Goal: Register for event/course

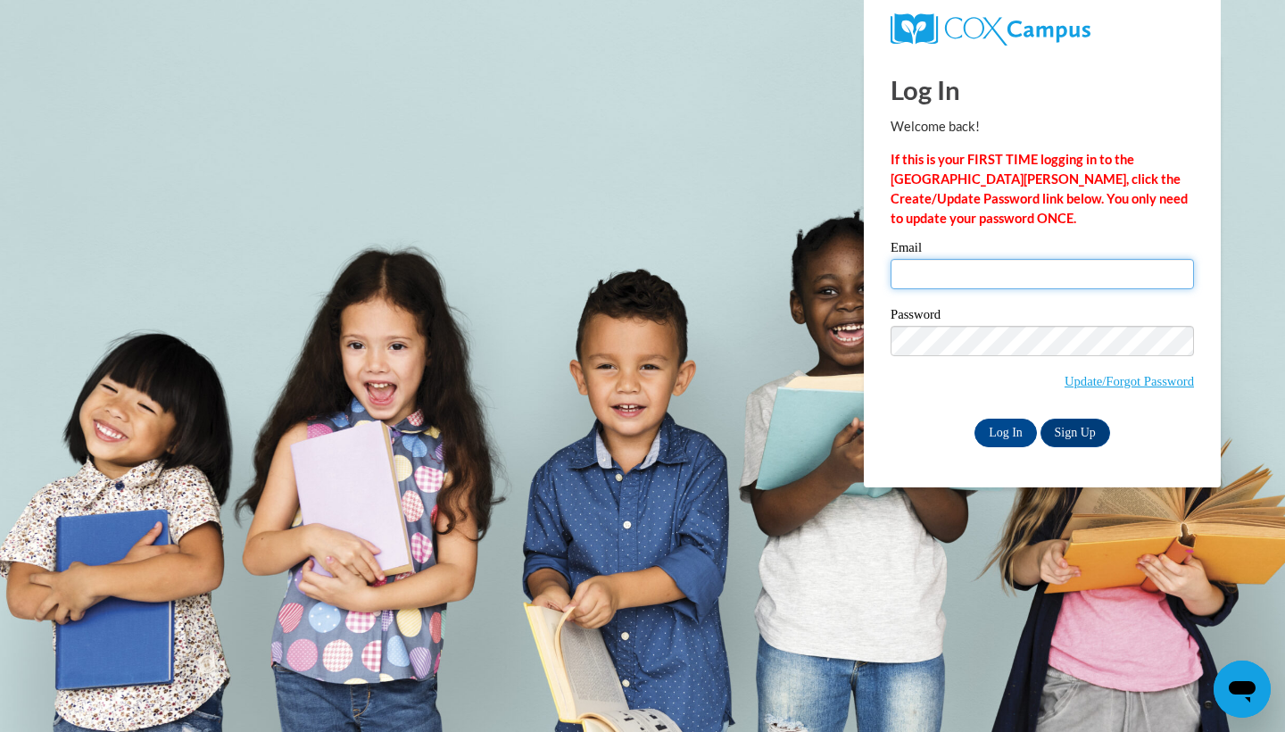
click at [1009, 278] on input "Email" at bounding box center [1042, 274] width 303 height 30
type input "katelyn.hogans@icloud.com"
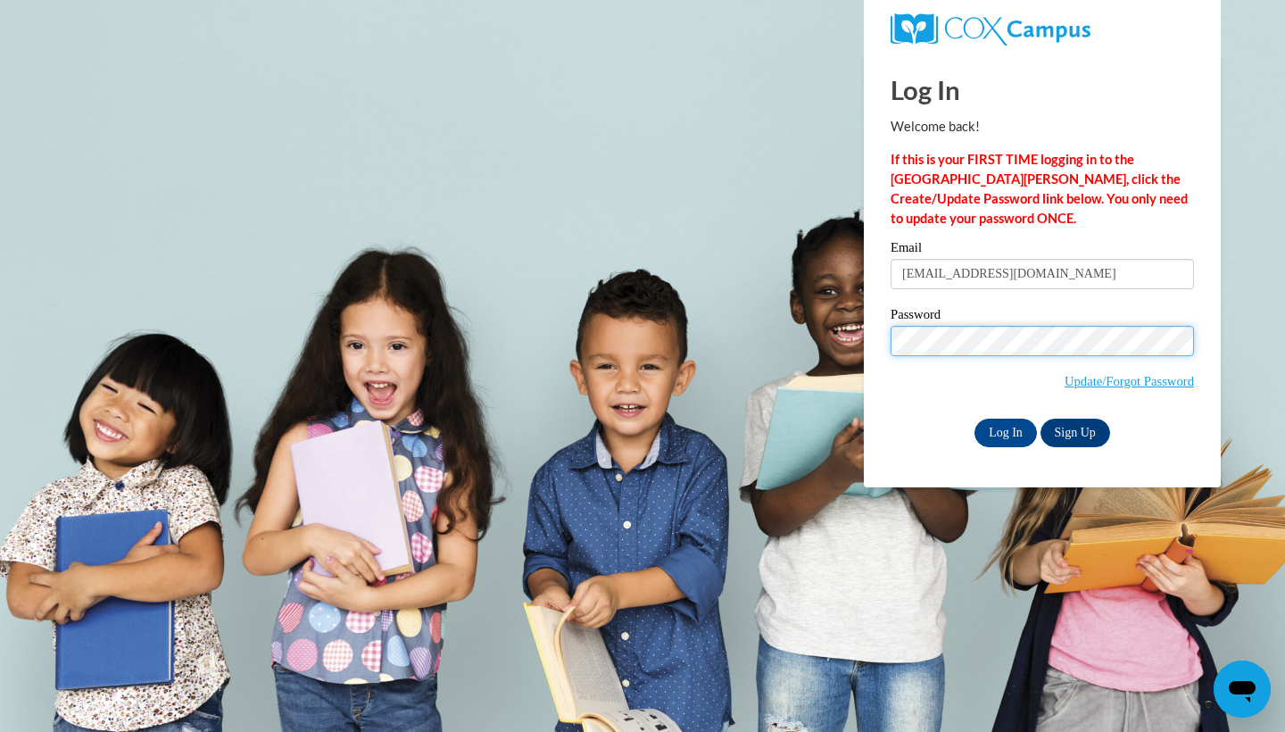
click at [1004, 429] on input "Log In" at bounding box center [1006, 433] width 62 height 29
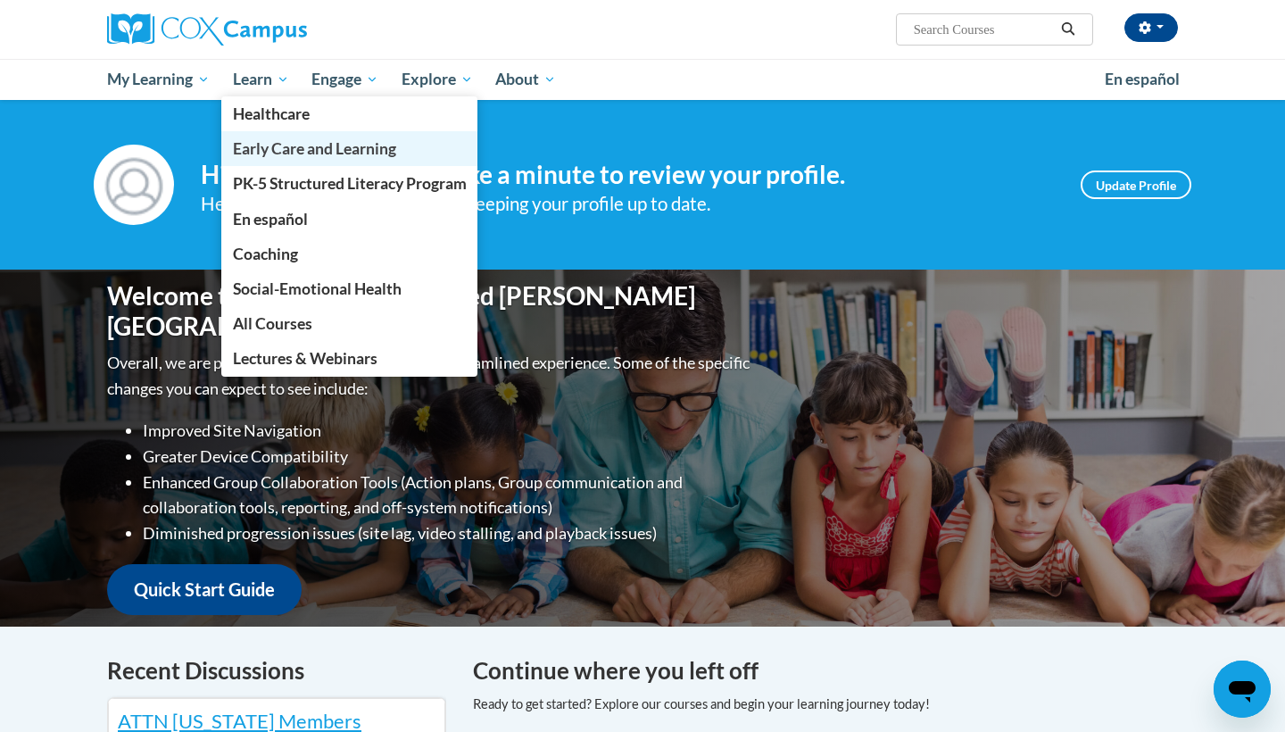
click at [291, 150] on span "Early Care and Learning" at bounding box center [314, 148] width 163 height 19
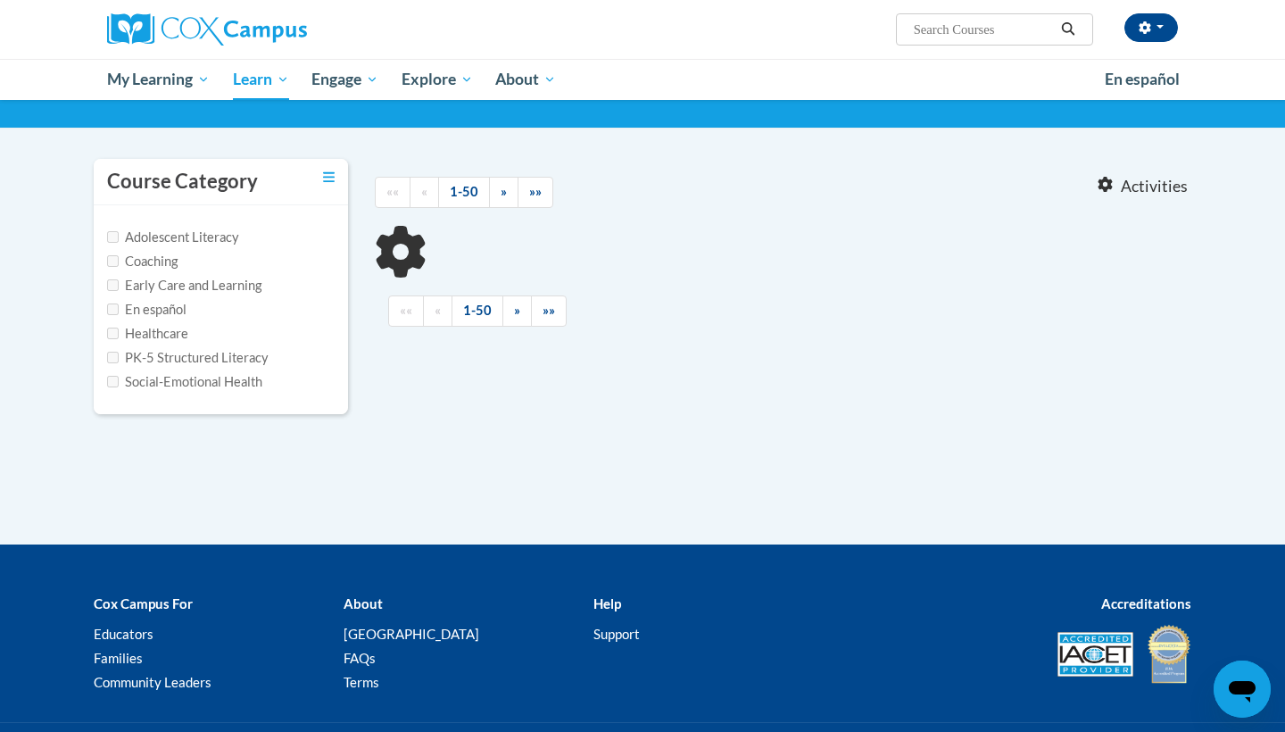
scroll to position [112, 0]
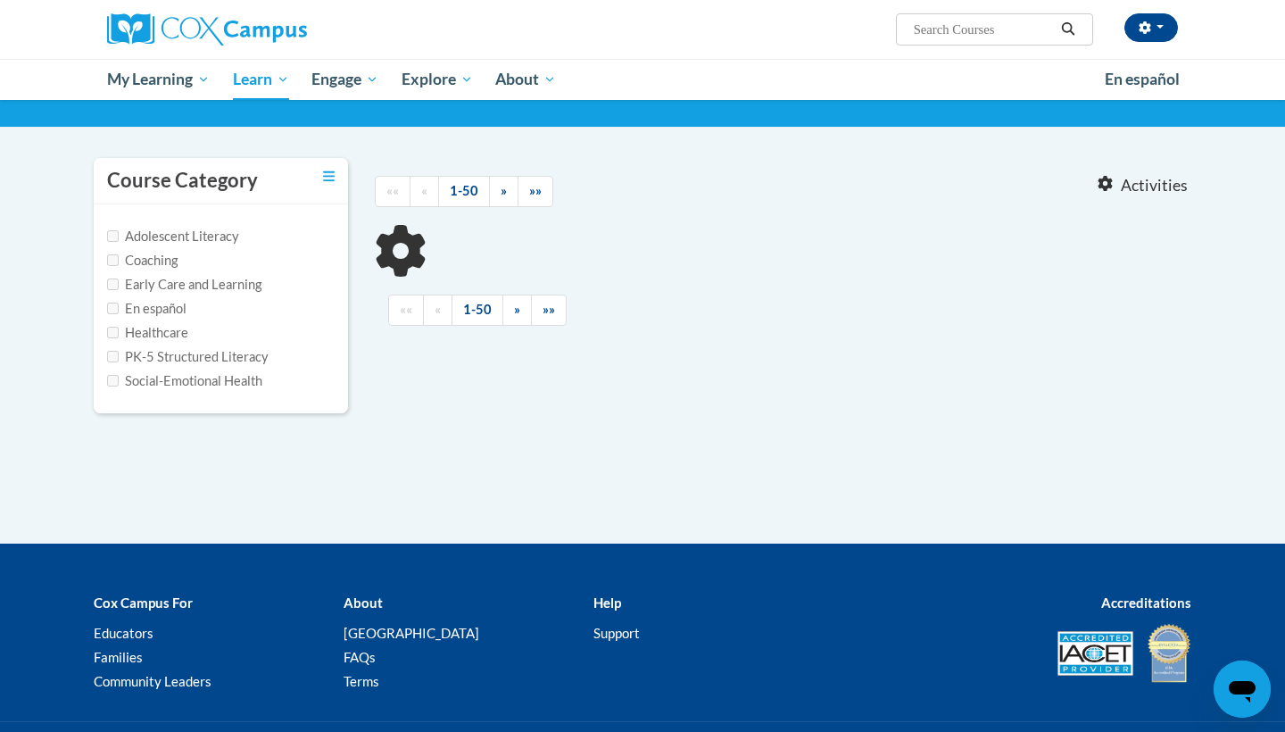
type input "systematic"
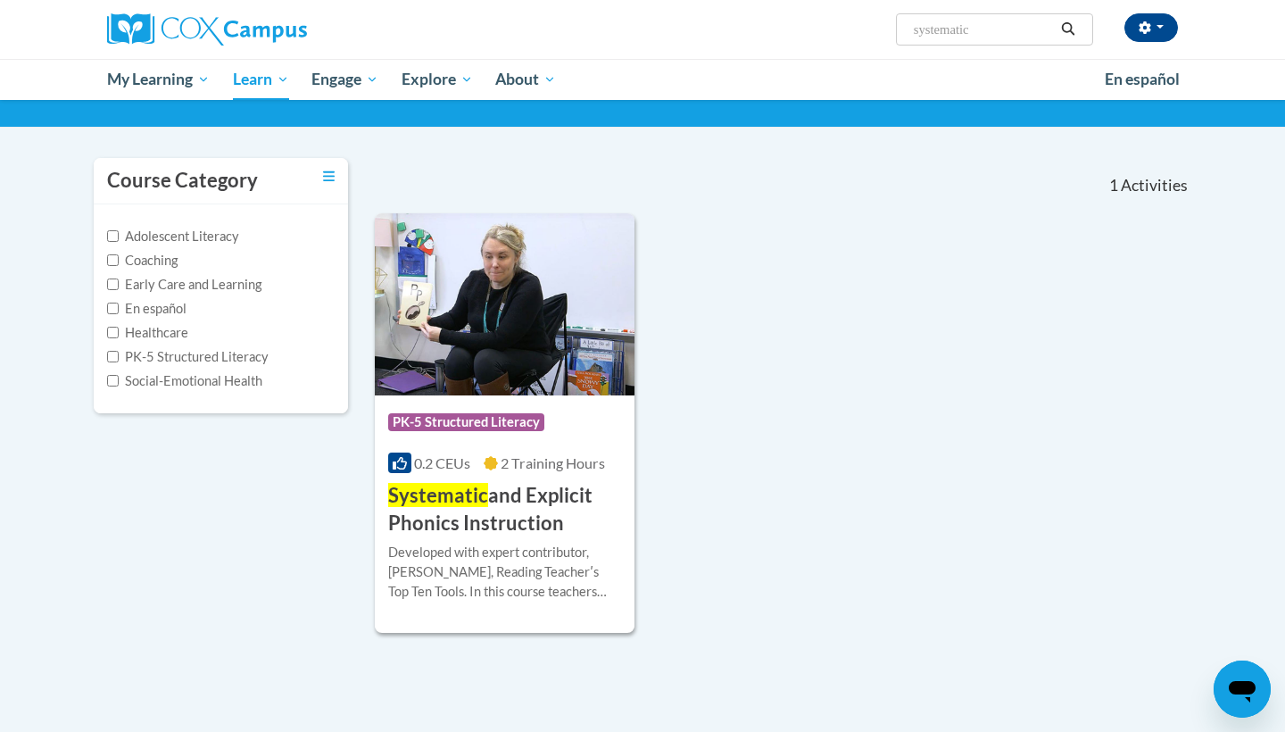
click at [534, 318] on img at bounding box center [505, 304] width 260 height 182
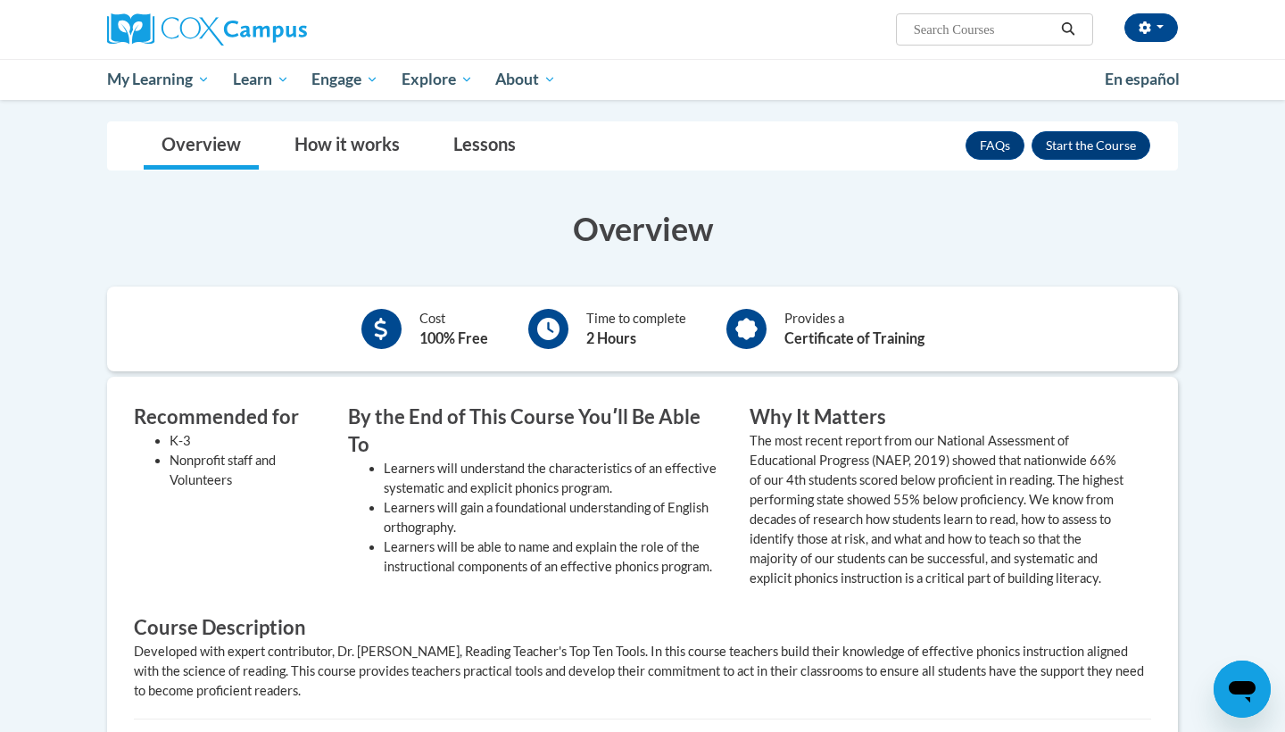
scroll to position [278, 0]
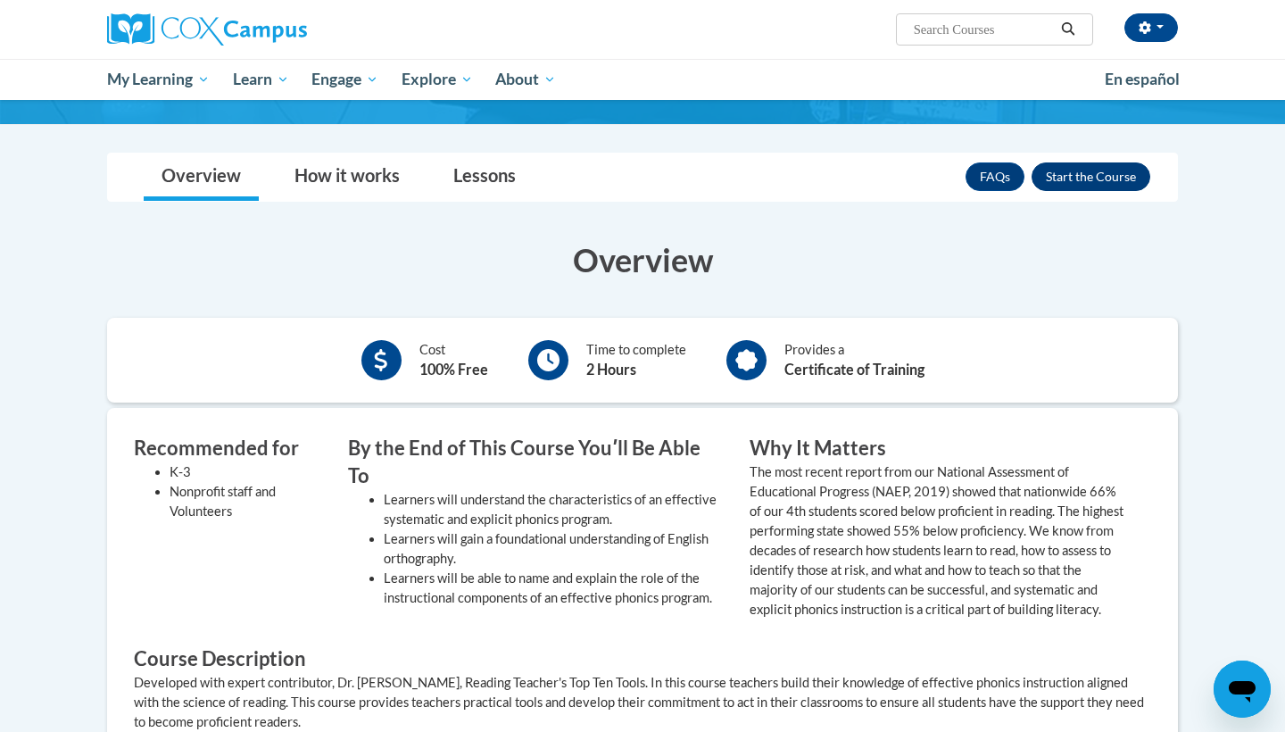
click at [1107, 176] on button "Enroll" at bounding box center [1091, 176] width 119 height 29
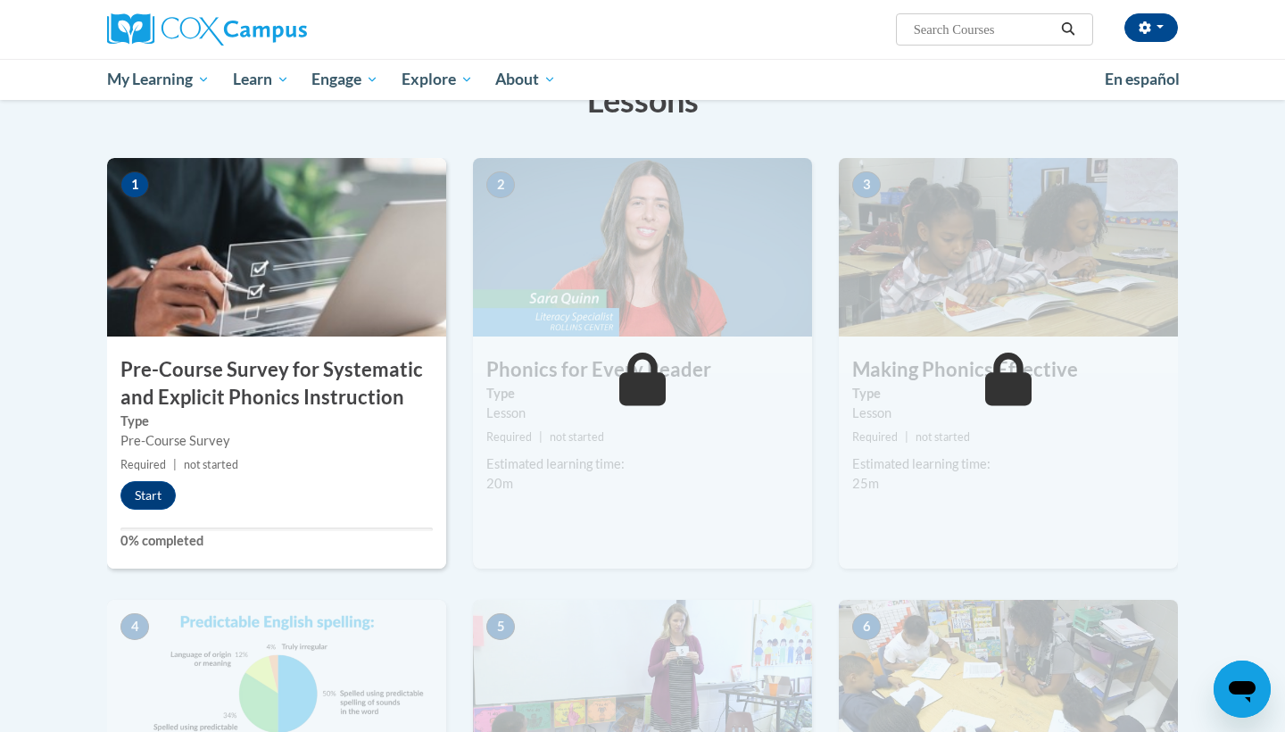
scroll to position [324, 0]
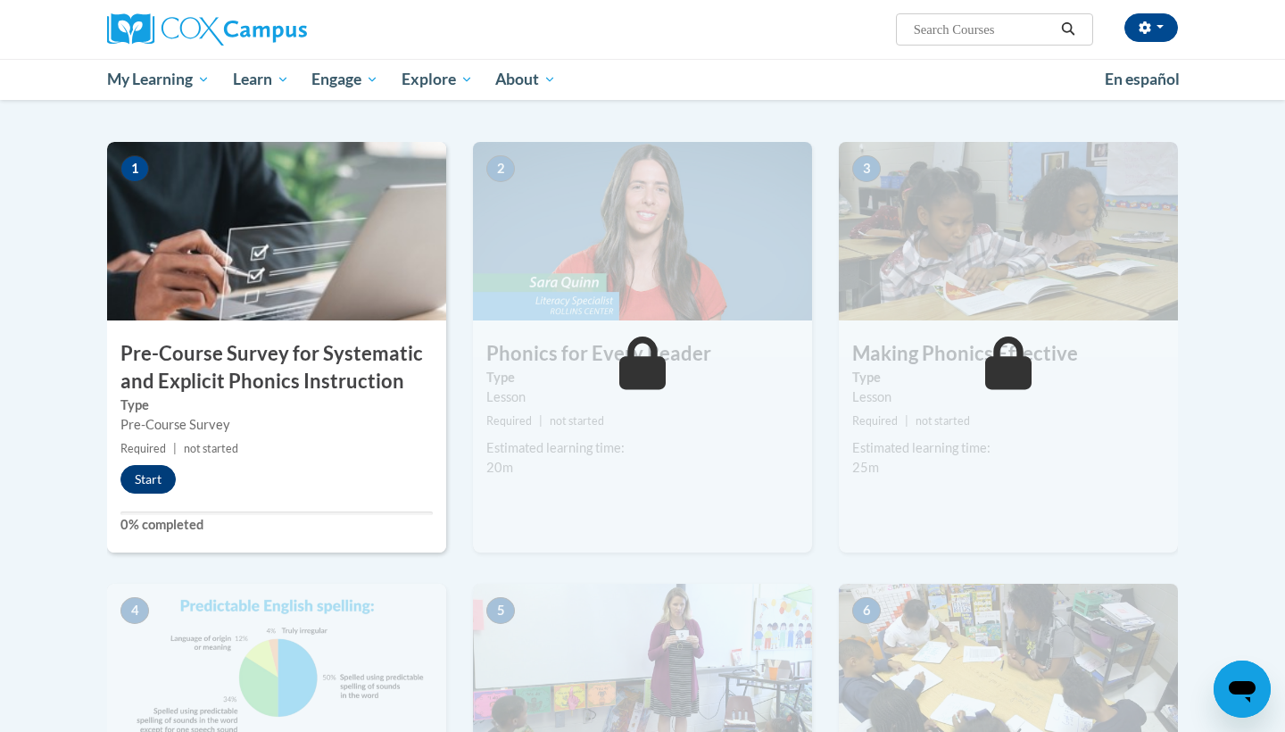
click at [163, 475] on button "Start" at bounding box center [147, 479] width 55 height 29
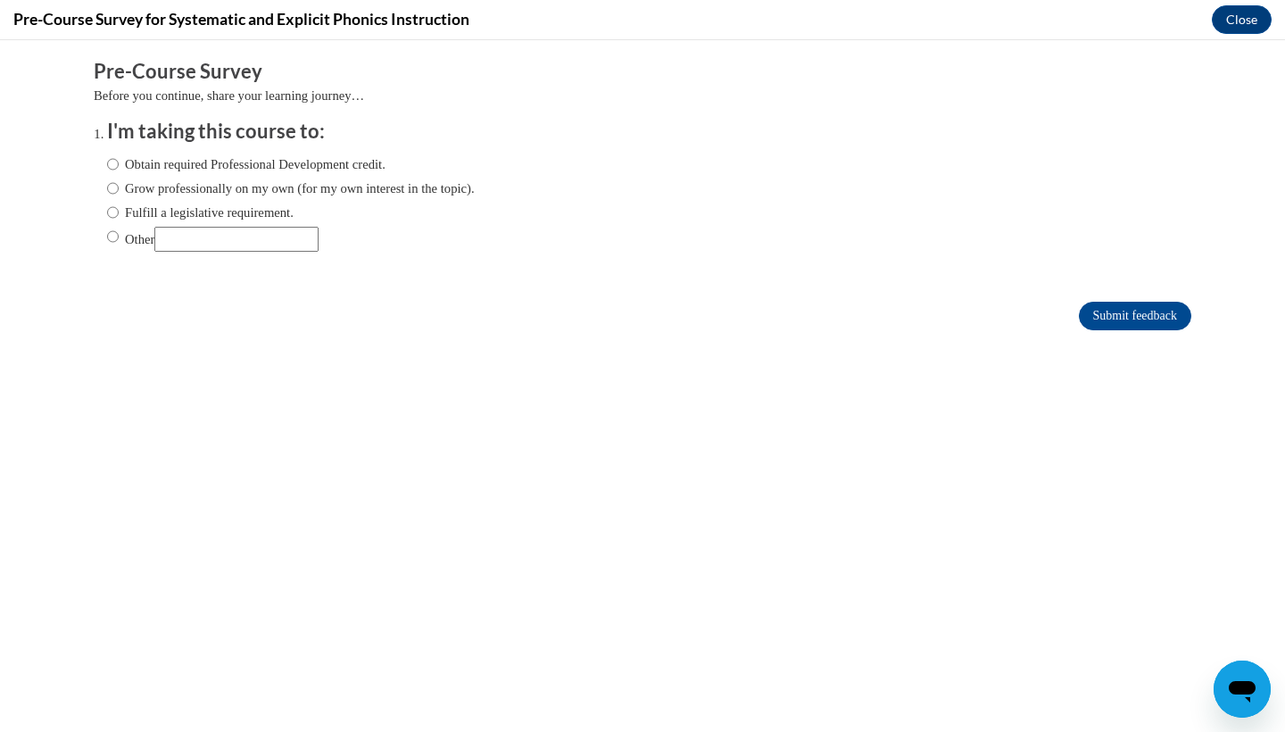
scroll to position [0, 0]
click at [121, 165] on label "Obtain required Professional Development credit." at bounding box center [246, 164] width 278 height 20
click at [119, 165] on input "Obtain required Professional Development credit." at bounding box center [113, 164] width 12 height 20
radio input "true"
click at [1113, 312] on input "Submit feedback" at bounding box center [1135, 316] width 112 height 29
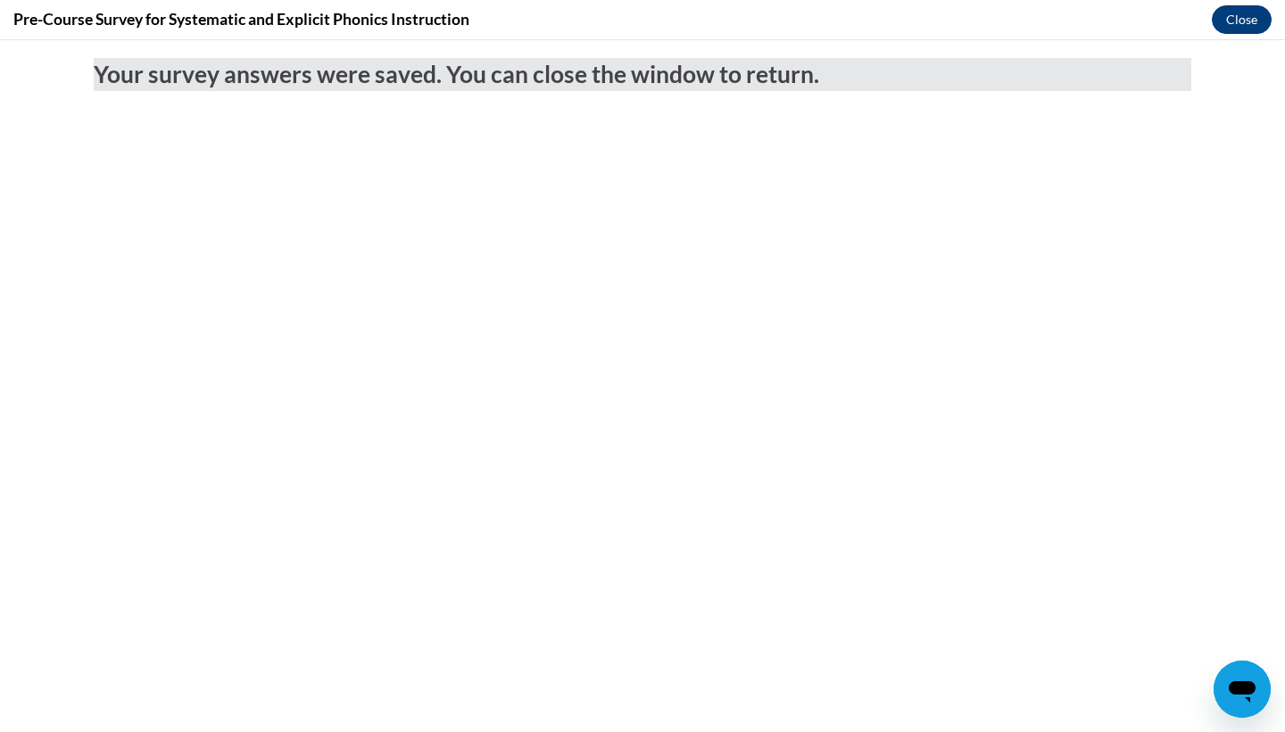
click at [1231, 9] on button "Close" at bounding box center [1242, 19] width 60 height 29
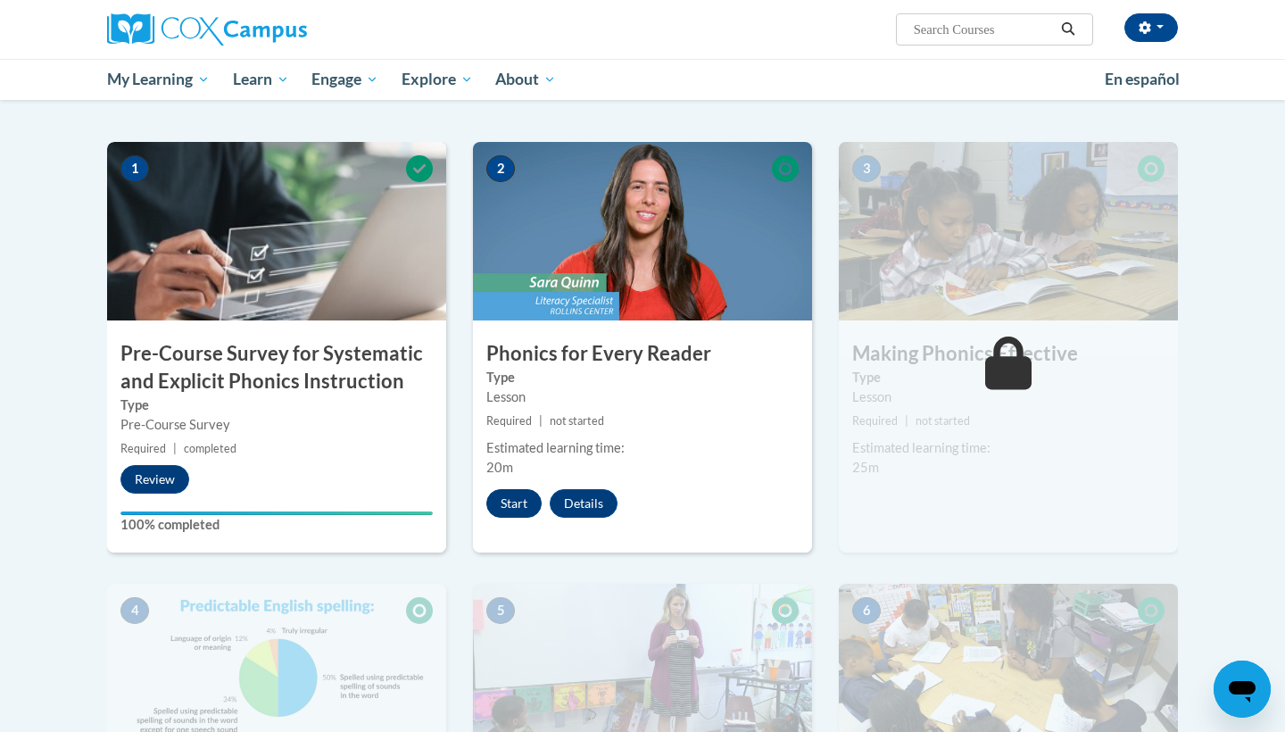
click at [503, 501] on button "Start" at bounding box center [513, 503] width 55 height 29
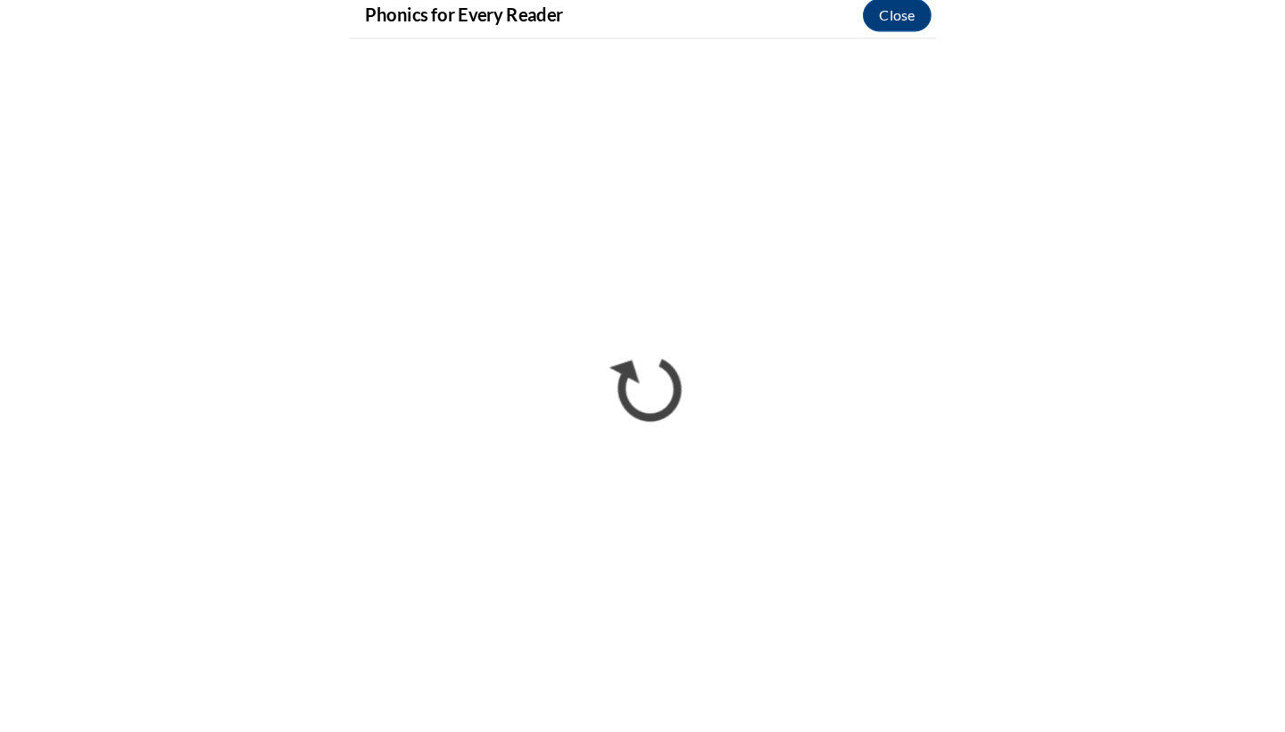
scroll to position [324, 0]
